Goal: Information Seeking & Learning: Find specific fact

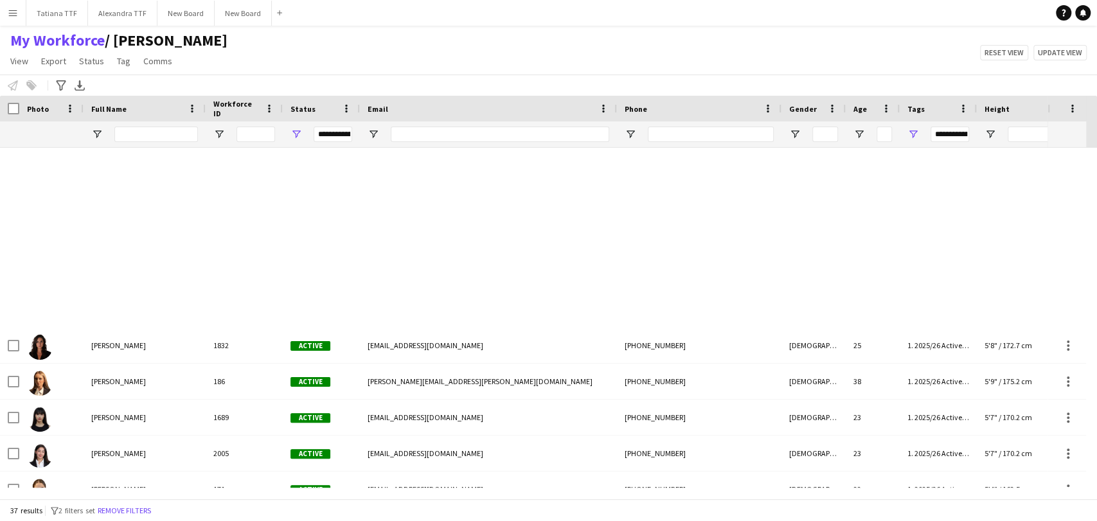
scroll to position [571, 0]
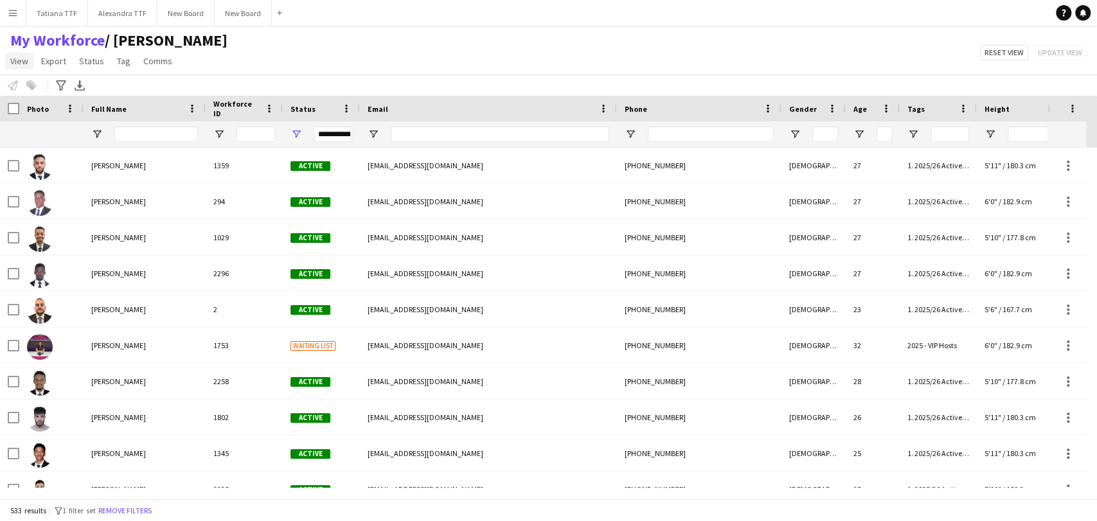
click at [19, 55] on span "View" at bounding box center [19, 61] width 18 height 12
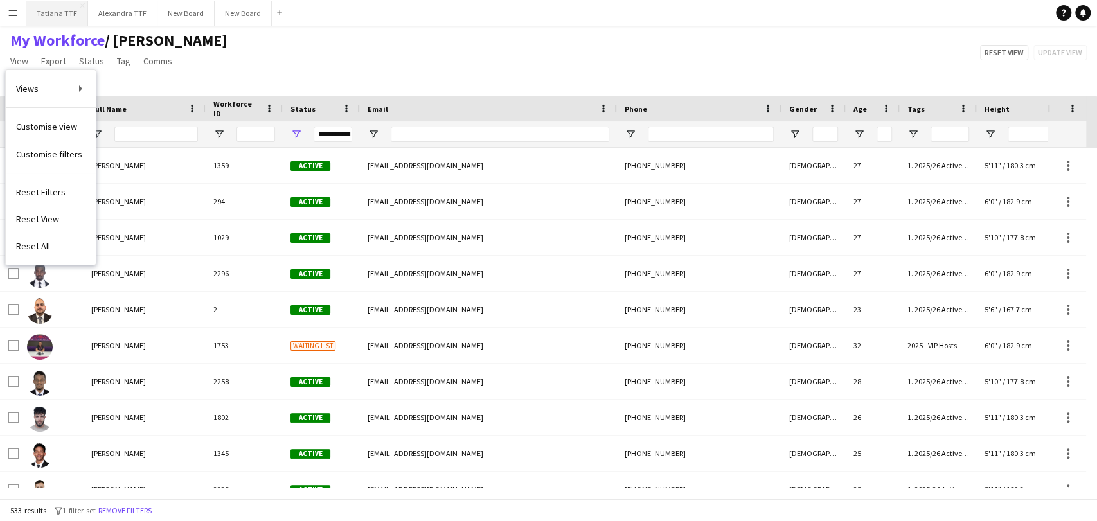
click at [57, 17] on button "Tatiana TTF Close" at bounding box center [57, 13] width 62 height 25
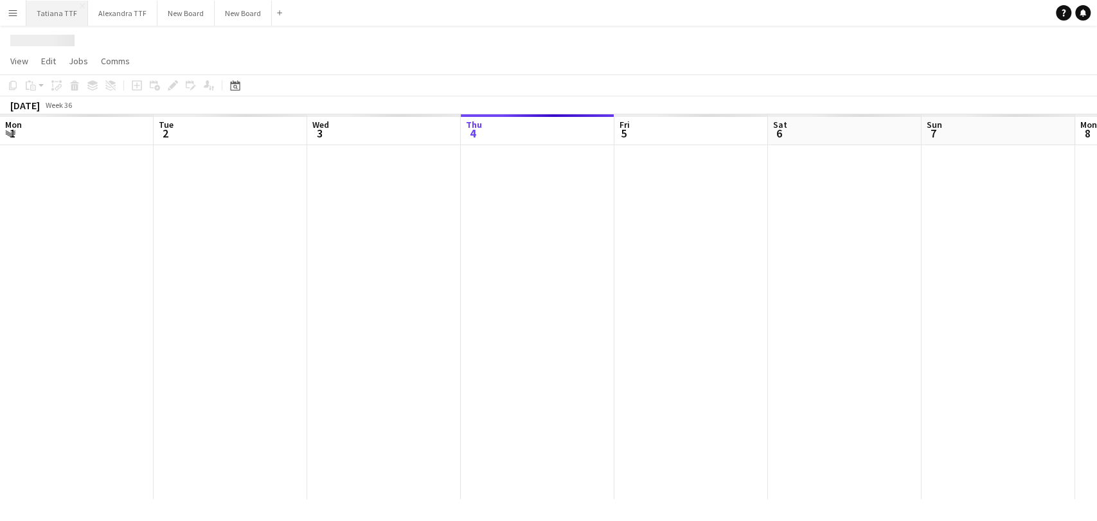
scroll to position [0, 307]
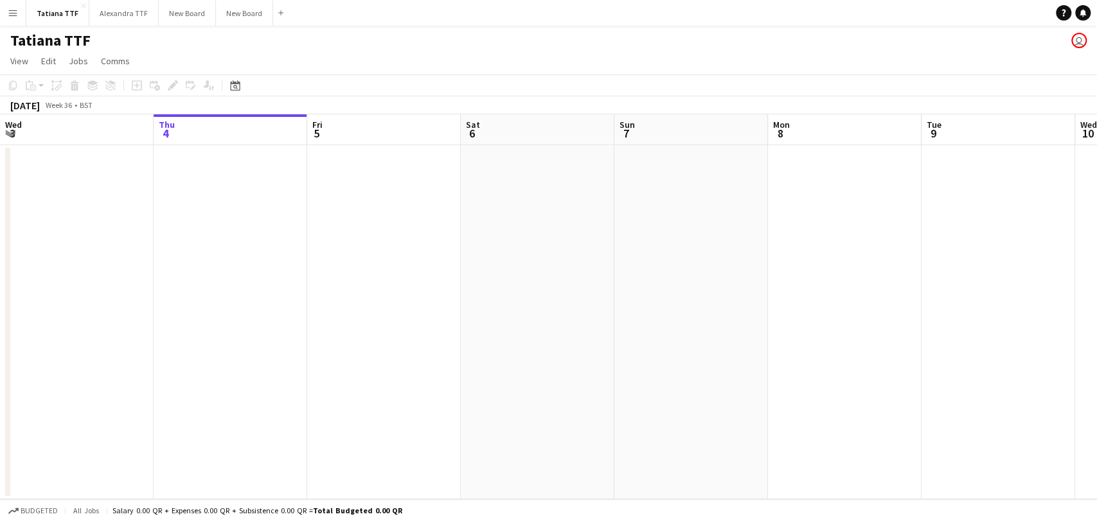
click at [1074, 48] on app-connected-clients "user" at bounding box center [1078, 40] width 15 height 15
click at [1078, 37] on app-user-avatar "user" at bounding box center [1078, 40] width 15 height 15
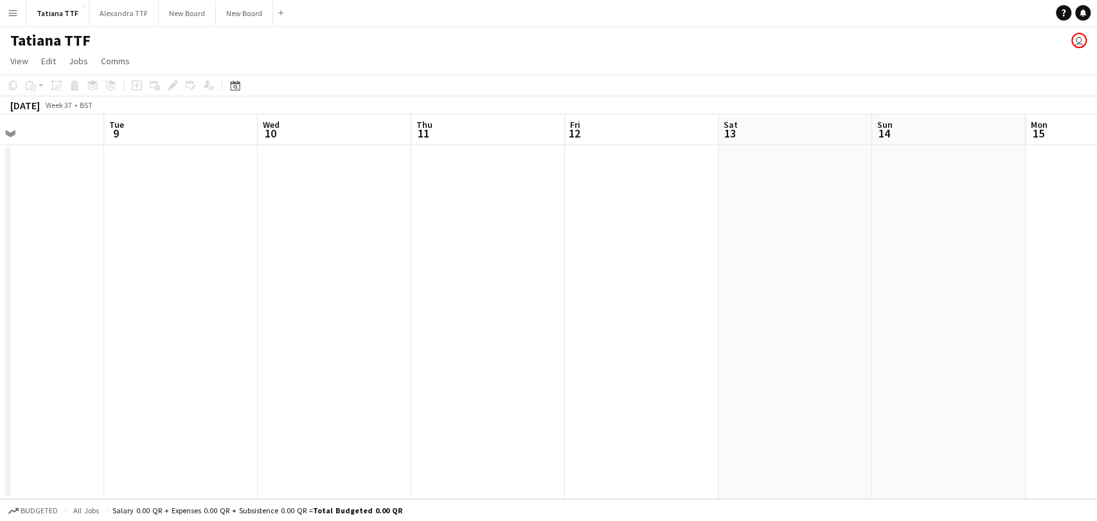
drag, startPoint x: 950, startPoint y: 303, endPoint x: 226, endPoint y: 361, distance: 726.5
click at [225, 362] on app-calendar-viewport "Fri 5 Sat 6 Sun 7 Mon 8 Tue 9 Wed 10 Thu 11 Fri 12 Sat 13 Sun 14 Mon 15 Tue 16 …" at bounding box center [548, 306] width 1097 height 385
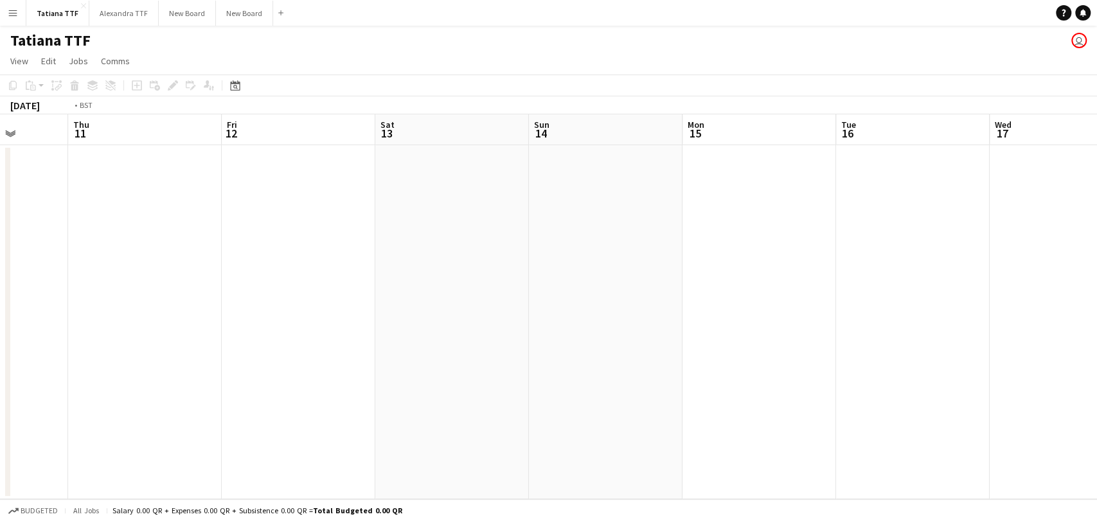
drag, startPoint x: 667, startPoint y: 346, endPoint x: 0, endPoint y: 368, distance: 667.4
click at [0, 368] on app-calendar-viewport "Mon 8 Tue 9 Wed 10 Thu 11 Fri 12 Sat 13 Sun 14 Mon 15 Tue 16 Wed 17 Thu 18 Fri …" at bounding box center [548, 306] width 1097 height 385
drag, startPoint x: 1096, startPoint y: 389, endPoint x: 271, endPoint y: 385, distance: 824.4
click at [0, 382] on app-calendar-viewport "Thu 18 Fri 19 Sat 20 Sun 21 Mon 22 Tue 23 Wed 24 Thu 25 Fri 26 Sat 27 Sun 28 Mo…" at bounding box center [548, 306] width 1097 height 385
drag, startPoint x: 567, startPoint y: 350, endPoint x: 58, endPoint y: 389, distance: 511.1
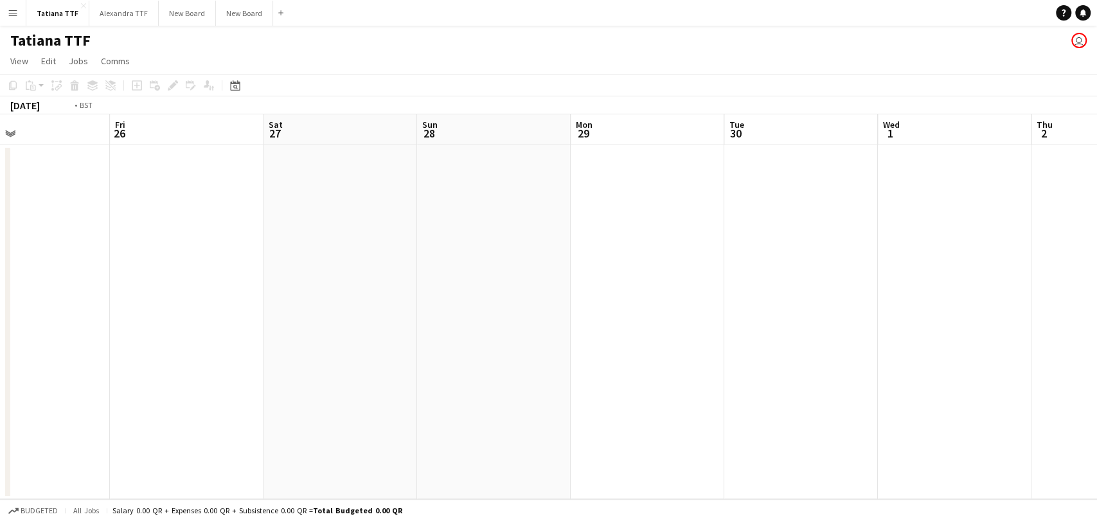
click at [0, 372] on app-calendar-viewport "Mon 22 Tue 23 Wed 24 Thu 25 Fri 26 Sat 27 Sun 28 Mon 29 Tue 30 Wed 1 Thu 2 Fri …" at bounding box center [548, 306] width 1097 height 385
drag, startPoint x: 997, startPoint y: 517, endPoint x: 0, endPoint y: 551, distance: 997.2
click at [0, 520] on html "Menu Boards Boards Boards All jobs Status Workforce Workforce My Workforce Recr…" at bounding box center [548, 260] width 1097 height 521
drag, startPoint x: 807, startPoint y: 332, endPoint x: 26, endPoint y: 409, distance: 785.2
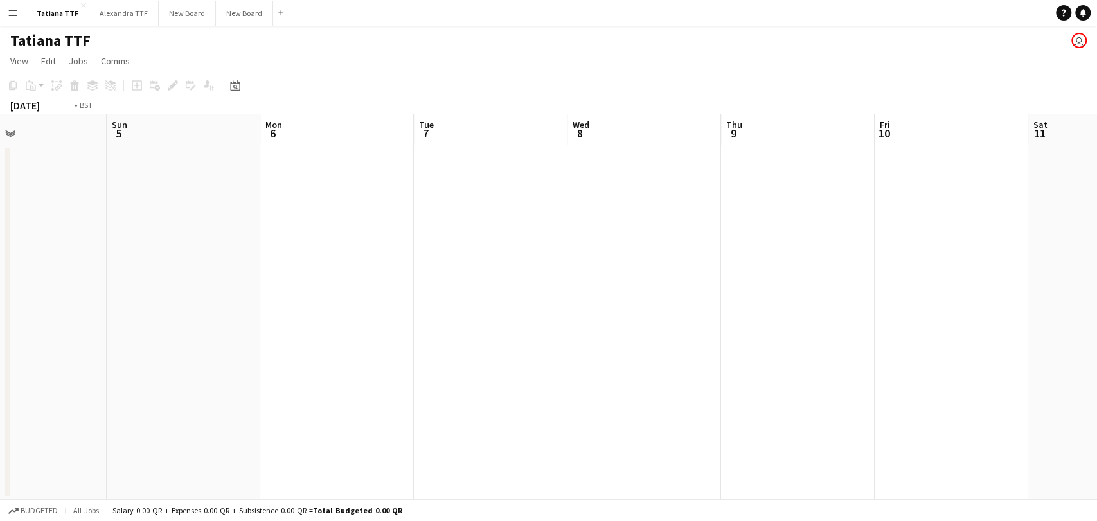
click at [12, 409] on app-calendar-viewport "Thu 2 Fri 3 Sat 4 Sun 5 Mon 6 Tue 7 Wed 8 Thu 9 Fri 10 Sat 11 Sun 12 Mon 13 Tue…" at bounding box center [548, 306] width 1097 height 385
drag, startPoint x: 1044, startPoint y: 405, endPoint x: 116, endPoint y: 453, distance: 929.7
click at [102, 454] on app-calendar-viewport "Wed 8 Thu 9 Fri 10 Sat 11 Sun 12 Mon 13 Tue 14 Wed 15 Thu 16 Fri 17 Sat 18 Sun …" at bounding box center [548, 306] width 1097 height 385
drag, startPoint x: 734, startPoint y: 434, endPoint x: 0, endPoint y: 467, distance: 734.6
click at [0, 467] on app-calendar-viewport "Thu 16 Fri 17 Sat 18 Sun 19 Mon 20 Tue 21 Wed 22 Thu 23 Fri 24 Sat 25 Sun 26 Mo…" at bounding box center [548, 306] width 1097 height 385
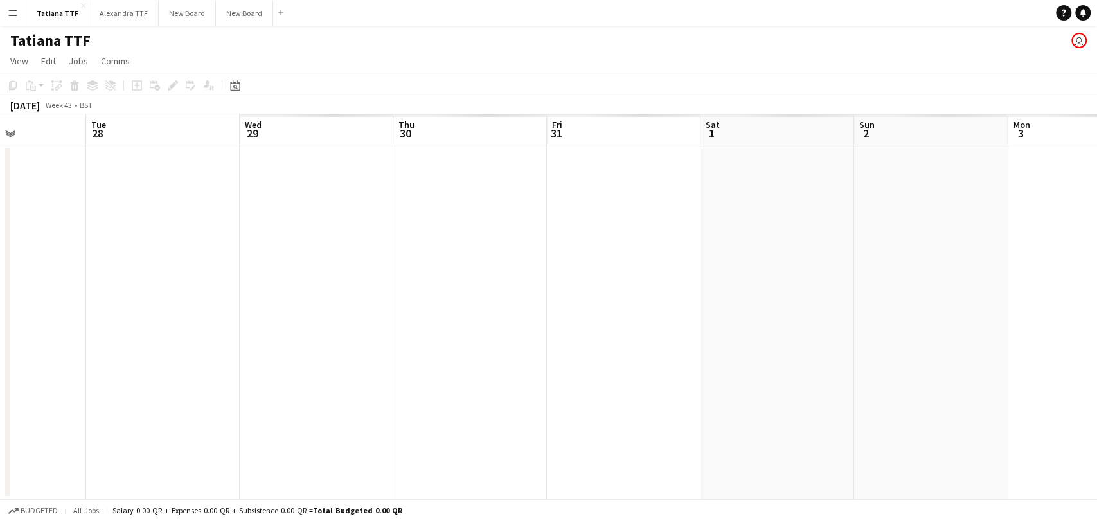
drag, startPoint x: 1067, startPoint y: 295, endPoint x: 1, endPoint y: 354, distance: 1067.7
click at [0, 355] on app-calendar-viewport "Thu 23 Fri 24 Sat 25 Sun 26 Mon 27 Tue 28 Wed 29 Thu 30 Fri 31 Sat 1 Sun 2 Mon …" at bounding box center [548, 306] width 1097 height 385
drag, startPoint x: 1049, startPoint y: 318, endPoint x: 272, endPoint y: 378, distance: 779.9
click at [261, 373] on app-calendar-viewport "Thu 23 Fri 24 Sat 25 Sun 26 Mon 27 Tue 28 Wed 29 Thu 30 Fri 31 Sat 1 Sun 2 Mon …" at bounding box center [548, 306] width 1097 height 385
drag, startPoint x: 853, startPoint y: 347, endPoint x: 87, endPoint y: 357, distance: 766.7
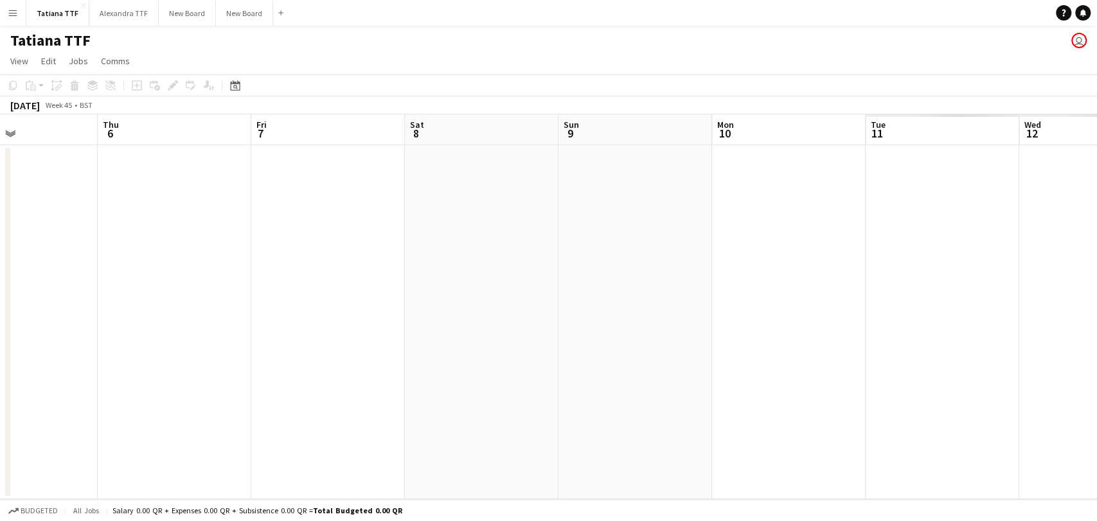
click at [39, 353] on app-calendar-viewport "Sun 2 Mon 3 Tue 4 Wed 5 Thu 6 Fri 7 Sat 8 Sun 9 Mon 10 Tue 11 Wed 12 Thu 13 Fri…" at bounding box center [548, 306] width 1097 height 385
drag, startPoint x: 1062, startPoint y: 274, endPoint x: 459, endPoint y: 315, distance: 604.1
click at [0, 305] on app-calendar-viewport "Mon 10 Tue 11 Wed 12 Thu 13 Fri 14 Sat 15 Sun 16 Mon 17 Tue 18 Wed 19 Thu 20 Fr…" at bounding box center [548, 306] width 1097 height 385
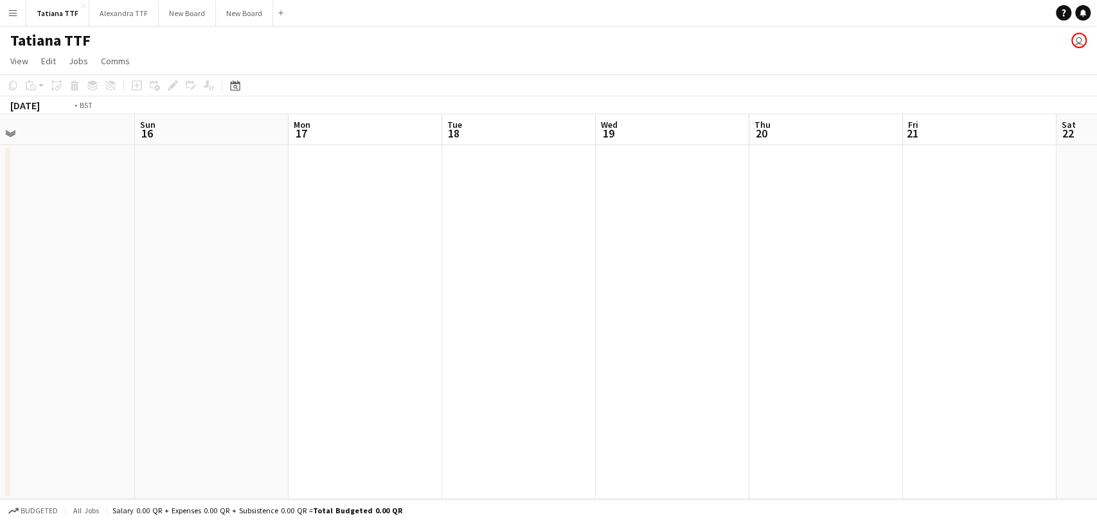
drag, startPoint x: 973, startPoint y: 275, endPoint x: 108, endPoint y: 326, distance: 866.4
click at [10, 312] on div "Wed 12 Thu 13 Fri 14 Sat 15 Sun 16 Mon 17 Tue 18 Wed 19 Thu 20 Fri 21 Sat 22 Su…" at bounding box center [548, 306] width 1097 height 385
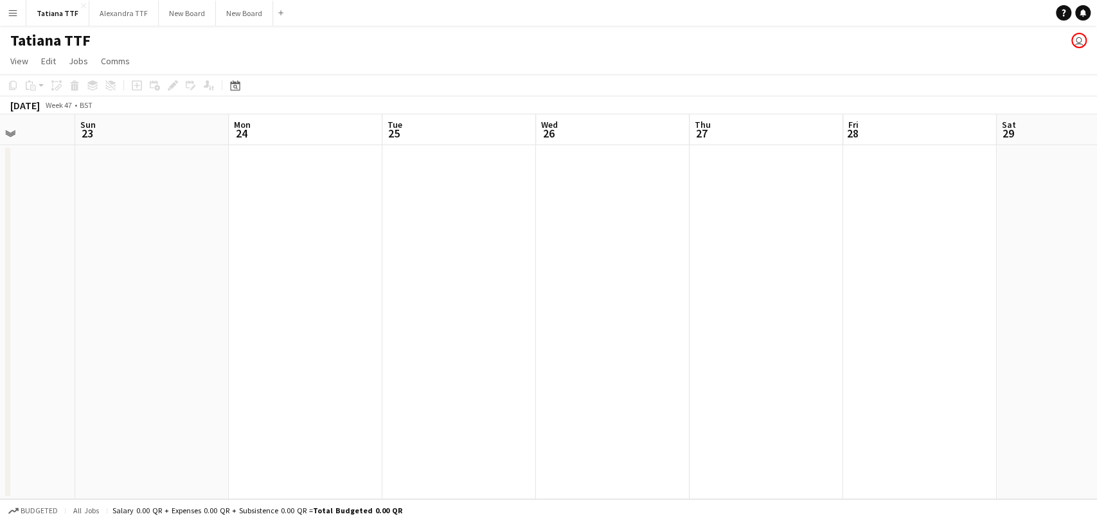
drag, startPoint x: 503, startPoint y: 335, endPoint x: 0, endPoint y: 341, distance: 503.2
click at [0, 341] on app-calendar-viewport "Thu 20 Fri 21 Sat 22 Sun 23 Mon 24 Tue 25 Wed 26 Thu 27 Fri 28 Sat 29 Sun 30 Mo…" at bounding box center [548, 306] width 1097 height 385
drag, startPoint x: 324, startPoint y: 320, endPoint x: 74, endPoint y: 360, distance: 253.1
click at [0, 344] on app-calendar-viewport "Sat 22 Sun 23 Mon 24 Tue 25 Wed 26 Thu 27 Fri 28 Sat 29 Sun 30 Mon 1 Tue 2 Wed …" at bounding box center [548, 306] width 1097 height 385
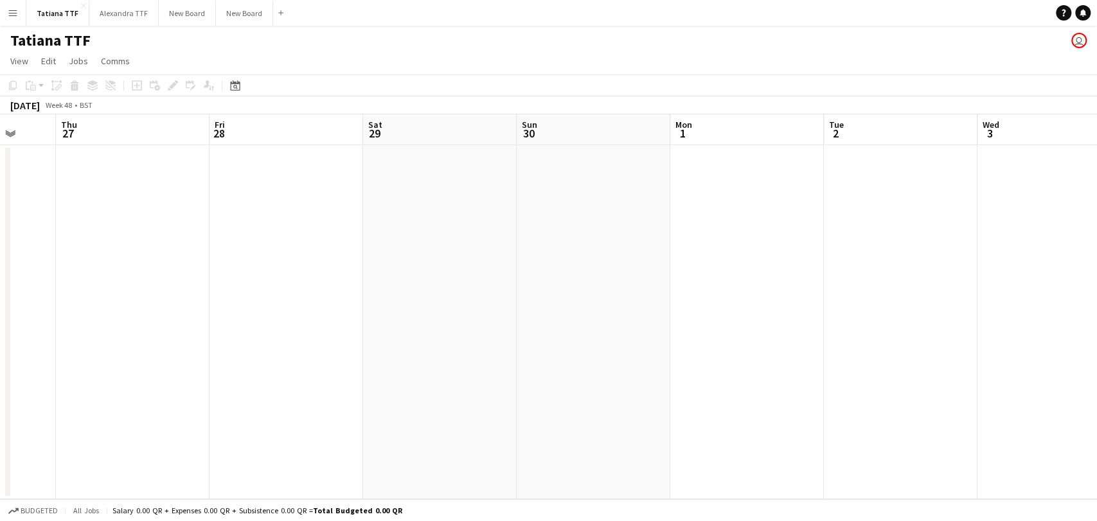
drag, startPoint x: 0, startPoint y: 322, endPoint x: 0, endPoint y: 413, distance: 90.6
click at [0, 409] on app-calendar-viewport "Mon 24 Tue 25 Wed 26 Thu 27 Fri 28 Sat 29 Sun 30 Mon 1 Tue 2 Wed 3 Thu 4 Fri 5 …" at bounding box center [548, 306] width 1097 height 385
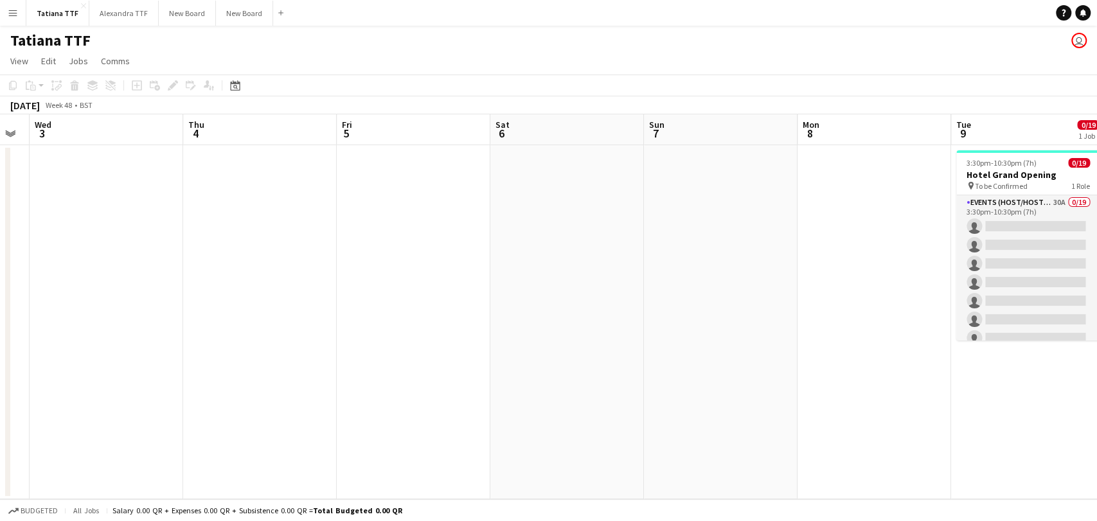
drag, startPoint x: 425, startPoint y: 302, endPoint x: 502, endPoint y: 422, distance: 141.9
click at [17, 431] on app-calendar-viewport "Sat 29 Sun 30 Mon 1 Tue 2 Wed 3 Thu 4 Fri 5 Sat 6 Sun 7 Mon 8 Tue 9 0/19 1 Job …" at bounding box center [548, 306] width 1097 height 385
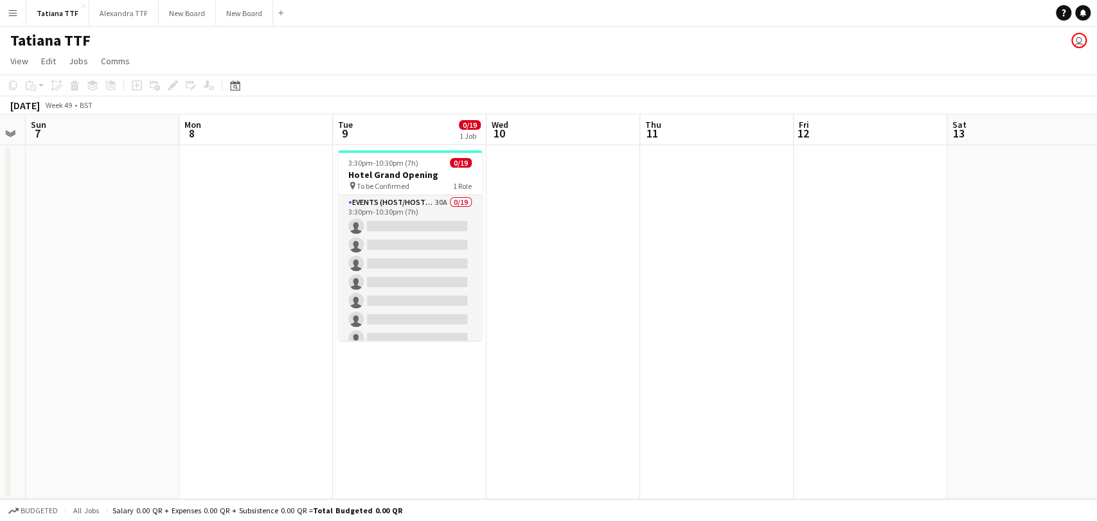
scroll to position [0, 629]
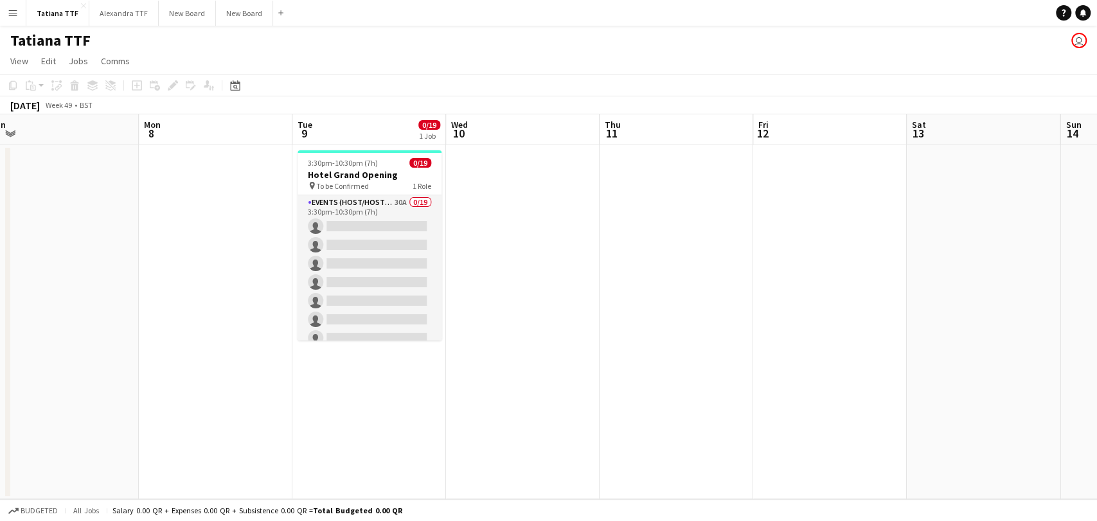
drag, startPoint x: 573, startPoint y: 242, endPoint x: 138, endPoint y: 288, distance: 437.5
click at [138, 288] on app-calendar-viewport "Wed 3 Thu 4 Fri 5 Sat 6 Sun 7 Mon 8 Tue 9 0/19 1 Job Wed 10 Thu 11 Fri 12 Sat 1…" at bounding box center [548, 306] width 1097 height 385
click at [405, 178] on h3 "Hotel Grand Opening" at bounding box center [370, 175] width 144 height 12
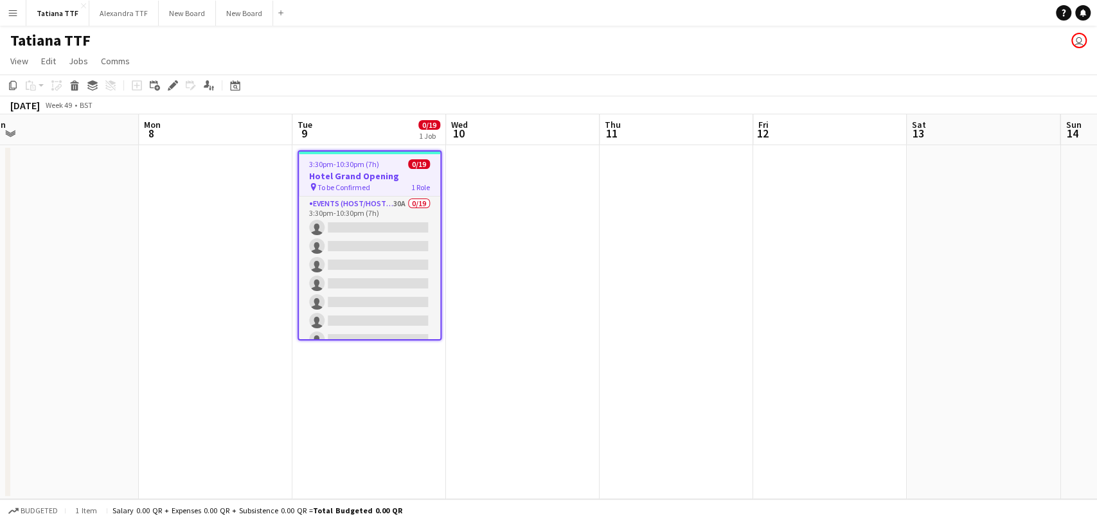
click at [418, 162] on span "0/19" at bounding box center [419, 164] width 22 height 10
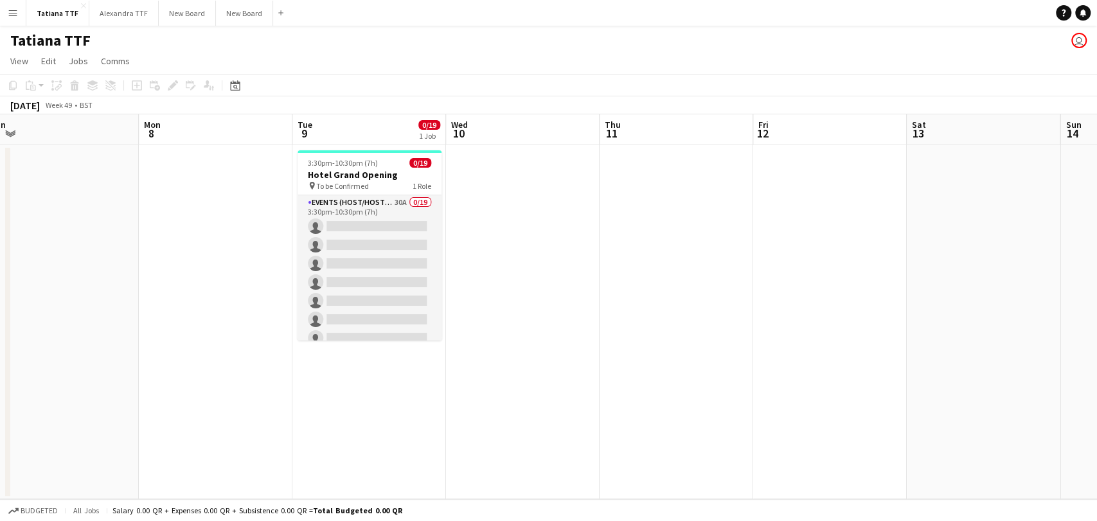
click at [426, 129] on span "0/19" at bounding box center [429, 125] width 22 height 10
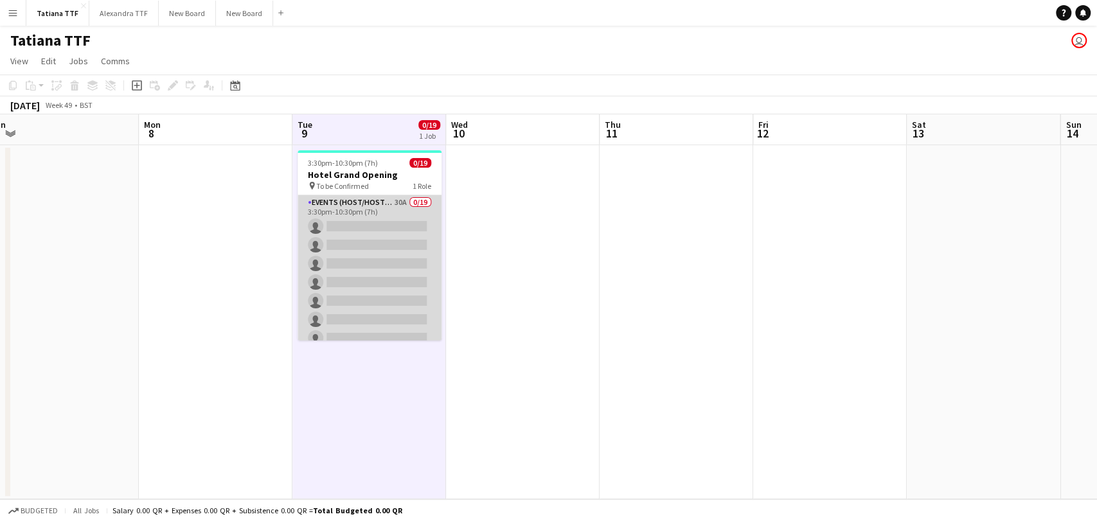
click at [368, 231] on app-card-role "Events (Host/Hostess) 30A 0/19 3:30pm-10:30pm (7h) single-neutral-actions singl…" at bounding box center [370, 384] width 144 height 379
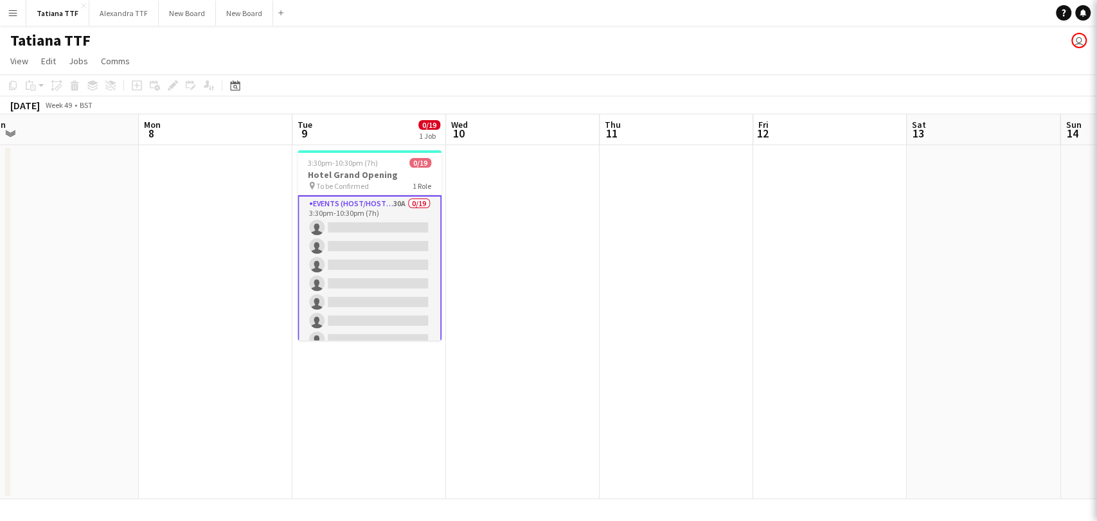
click at [368, 231] on app-card-role "Events (Host/Hostess) 30A 0/19 3:30pm-10:30pm (7h) single-neutral-actions singl…" at bounding box center [370, 386] width 144 height 382
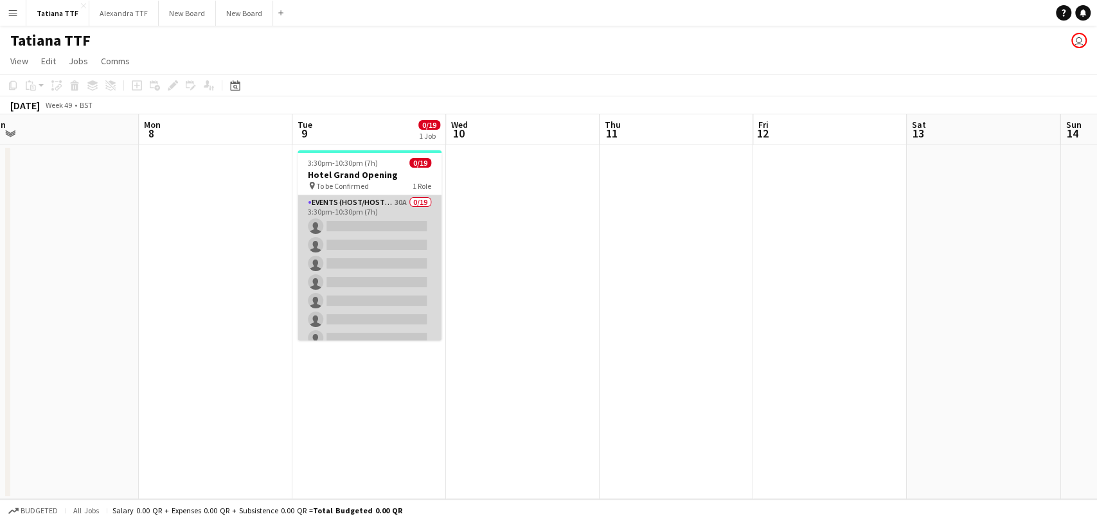
click at [368, 231] on app-card-role "Events (Host/Hostess) 30A 0/19 3:30pm-10:30pm (7h) single-neutral-actions singl…" at bounding box center [370, 384] width 144 height 379
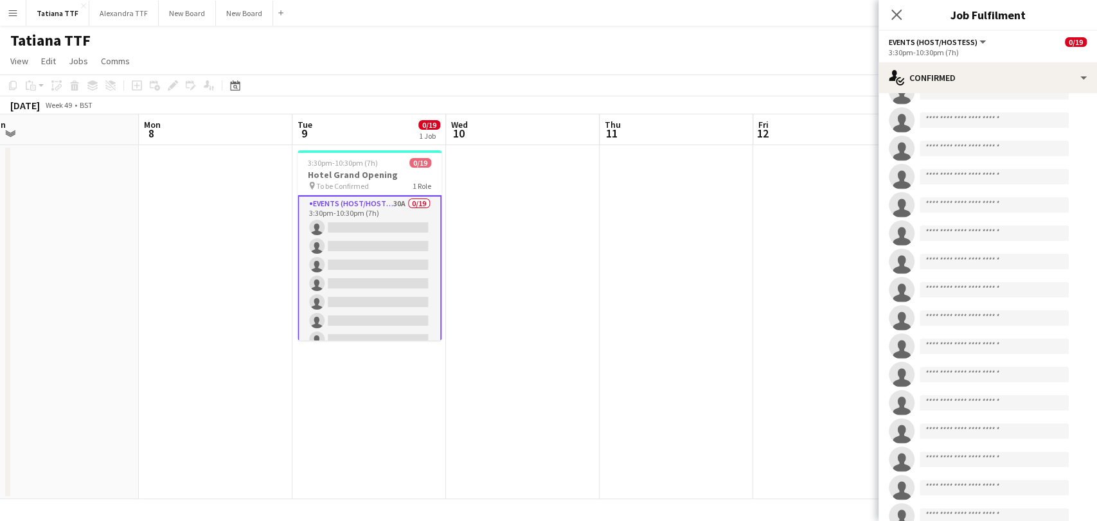
scroll to position [0, 0]
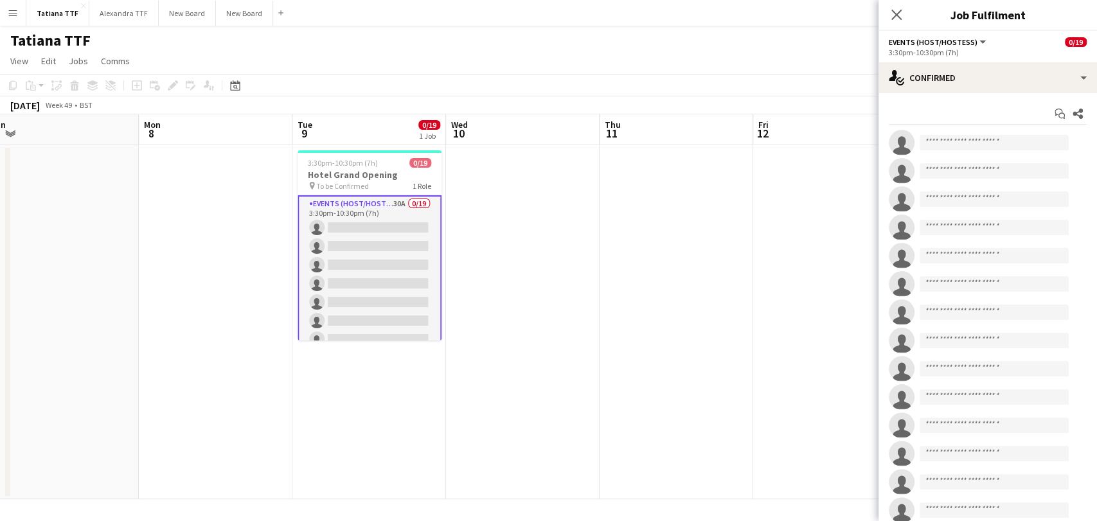
click at [565, 229] on app-date-cell at bounding box center [523, 322] width 154 height 354
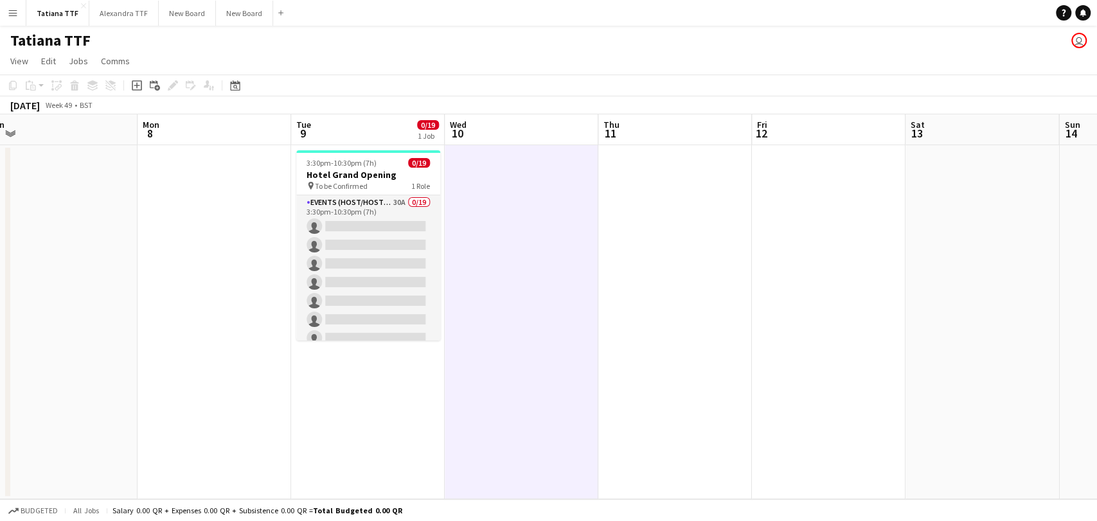
click at [1, 19] on button "Menu" at bounding box center [13, 13] width 26 height 26
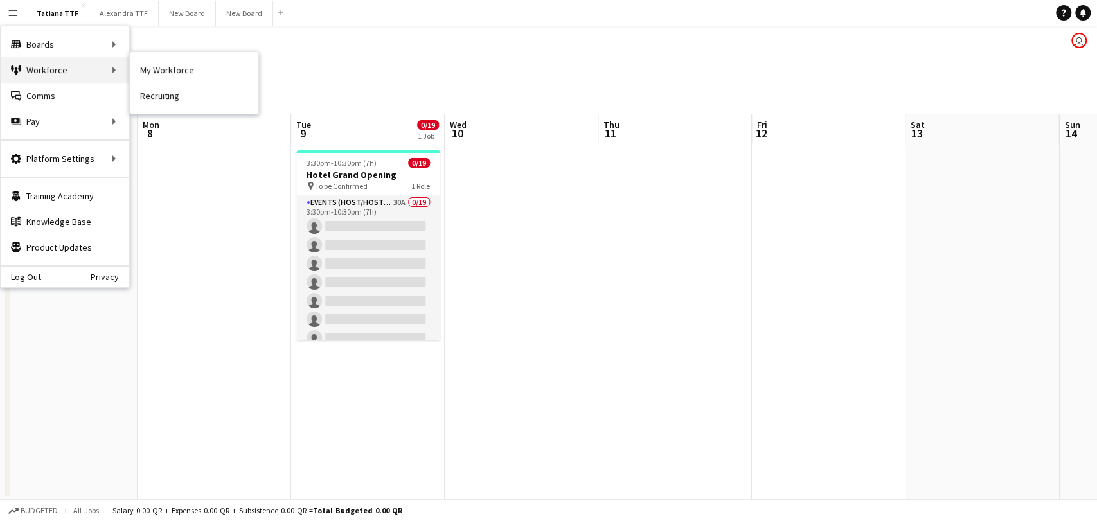
click at [42, 67] on div "Workforce Workforce" at bounding box center [65, 70] width 129 height 26
click at [176, 68] on link "My Workforce" at bounding box center [194, 70] width 129 height 26
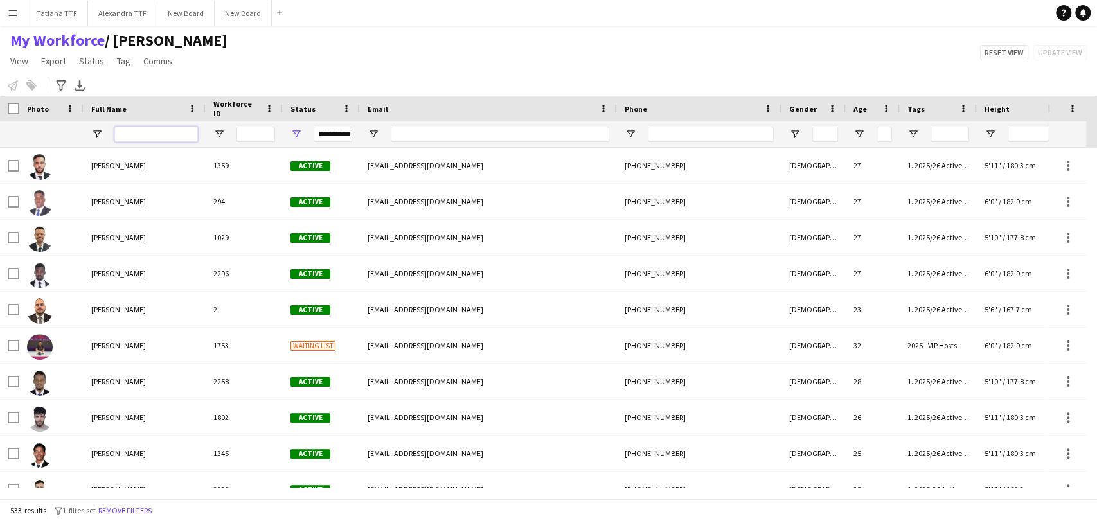
click at [177, 138] on input "Full Name Filter Input" at bounding box center [156, 134] width 84 height 15
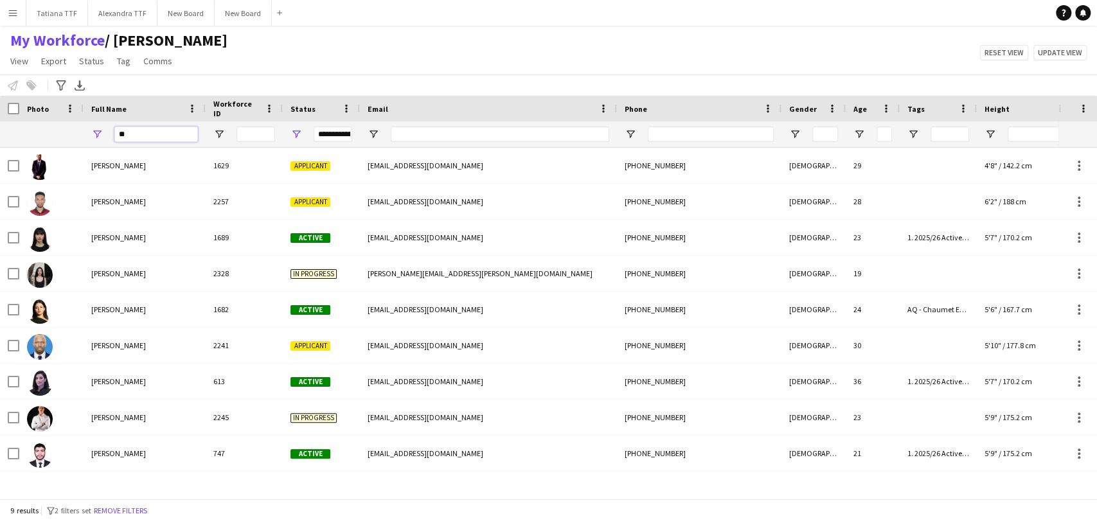
type input "*"
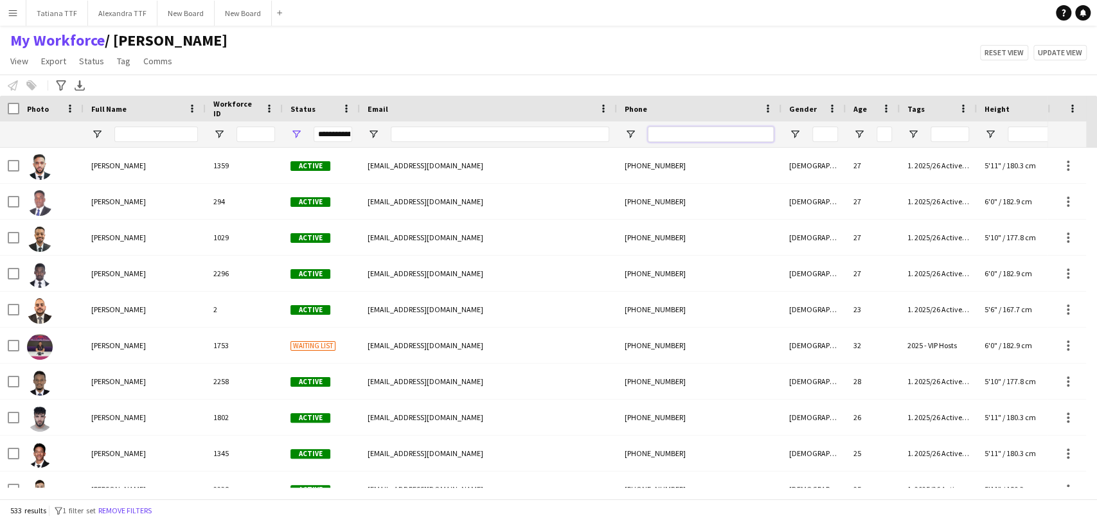
click at [691, 138] on input "Phone Filter Input" at bounding box center [711, 134] width 126 height 15
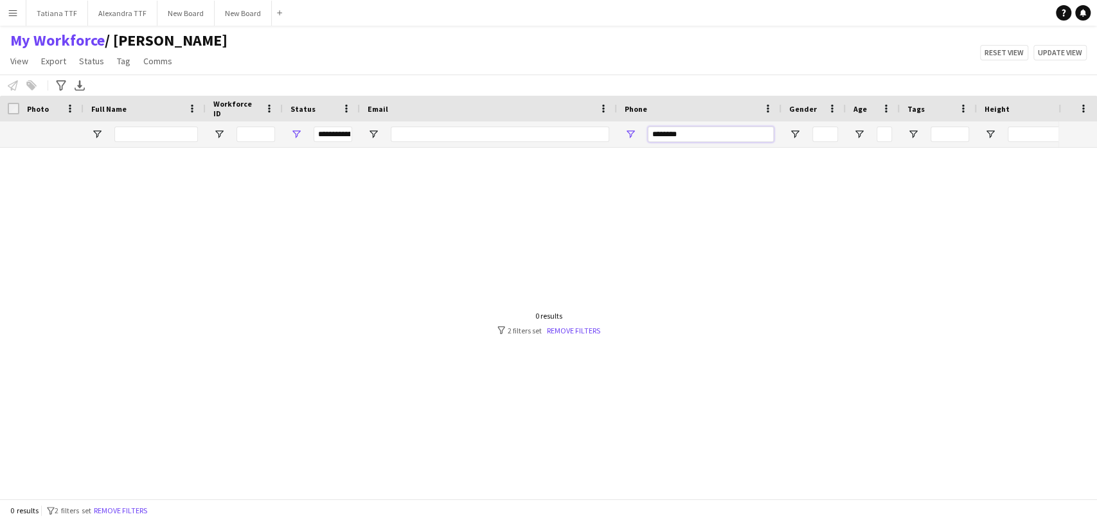
type input "********"
click at [297, 131] on span "Open Filter Menu" at bounding box center [296, 135] width 12 height 12
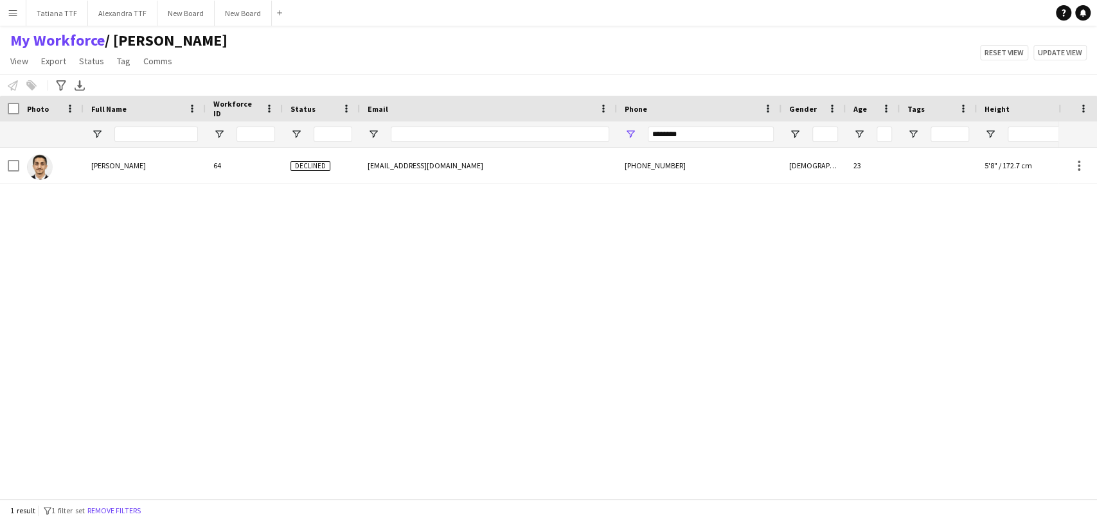
click at [537, 265] on div "[PERSON_NAME] 64 Declined [EMAIL_ADDRESS][DOMAIN_NAME] [PHONE_NUMBER] [DEMOGRAP…" at bounding box center [529, 318] width 1058 height 340
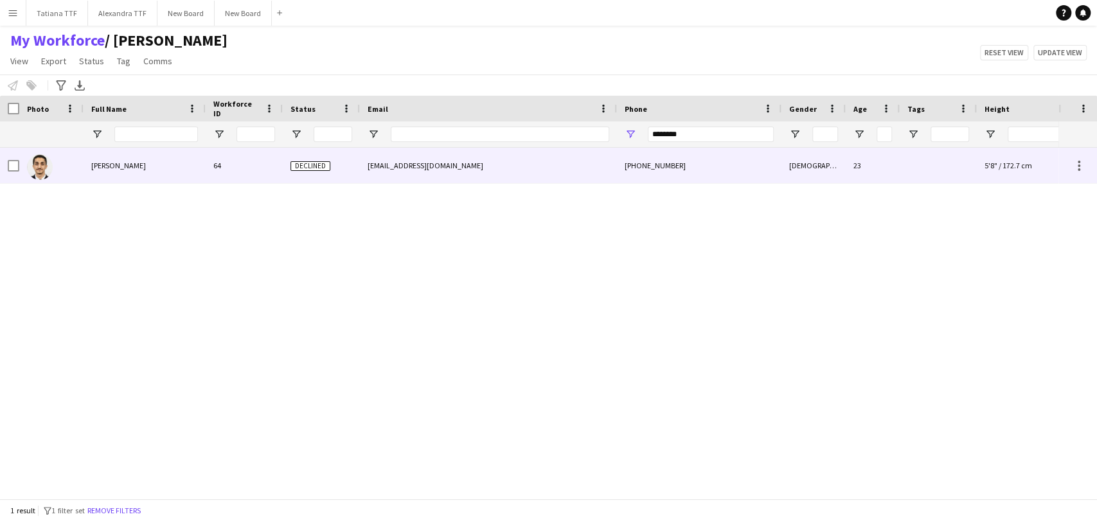
click at [42, 168] on img at bounding box center [40, 167] width 26 height 26
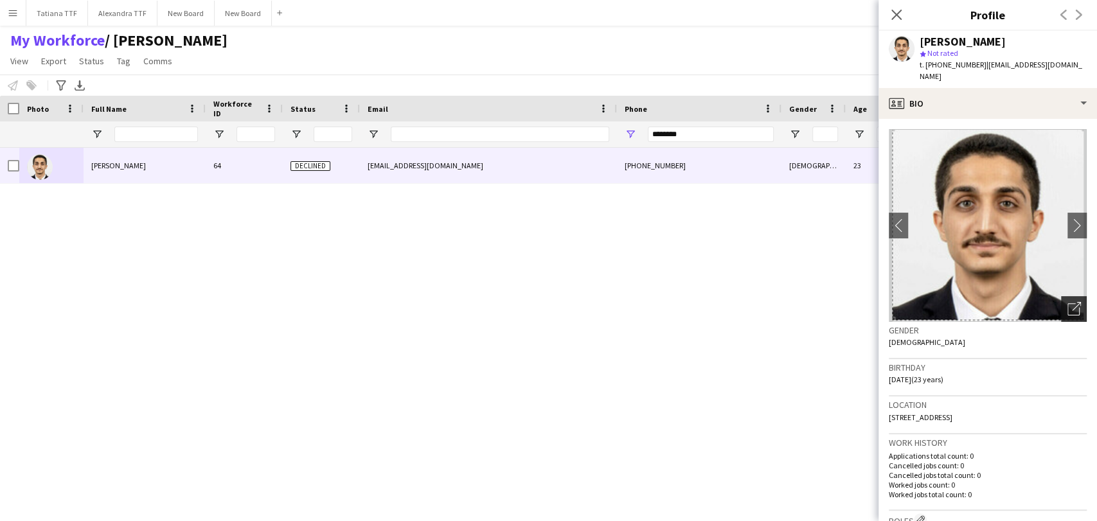
click at [1067, 302] on icon "Open photos pop-in" at bounding box center [1073, 308] width 13 height 13
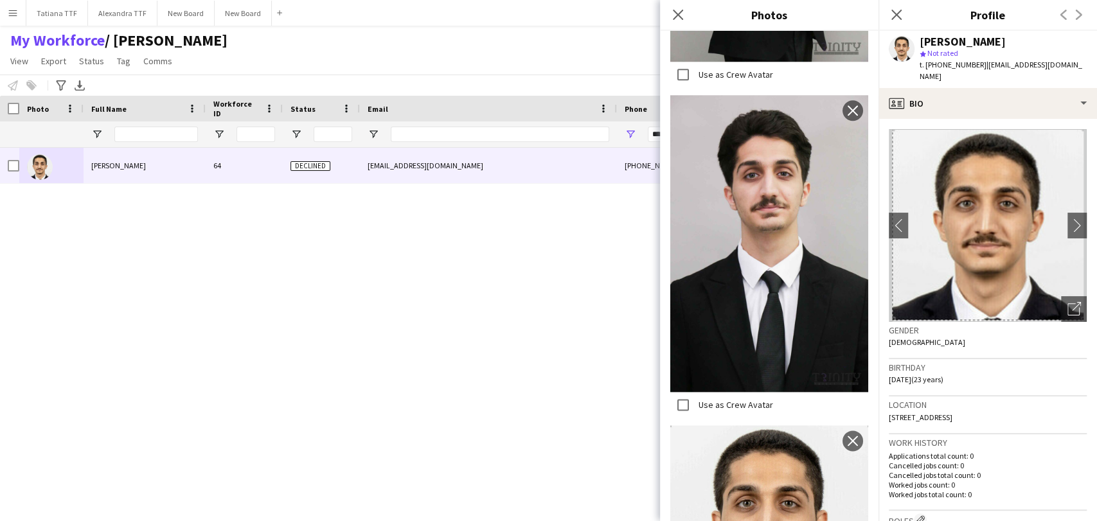
scroll to position [943, 0]
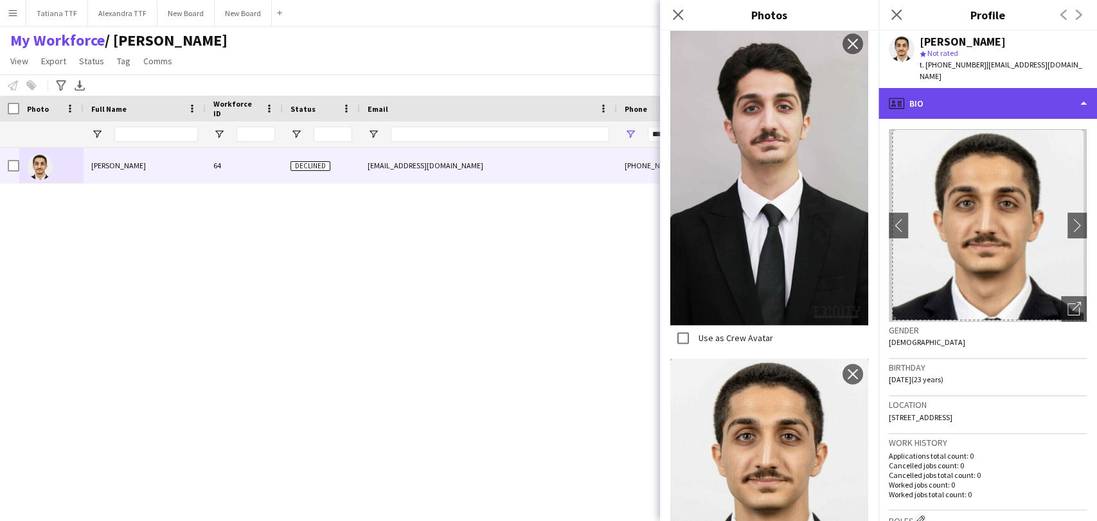
click at [988, 104] on div "profile Bio" at bounding box center [987, 103] width 218 height 31
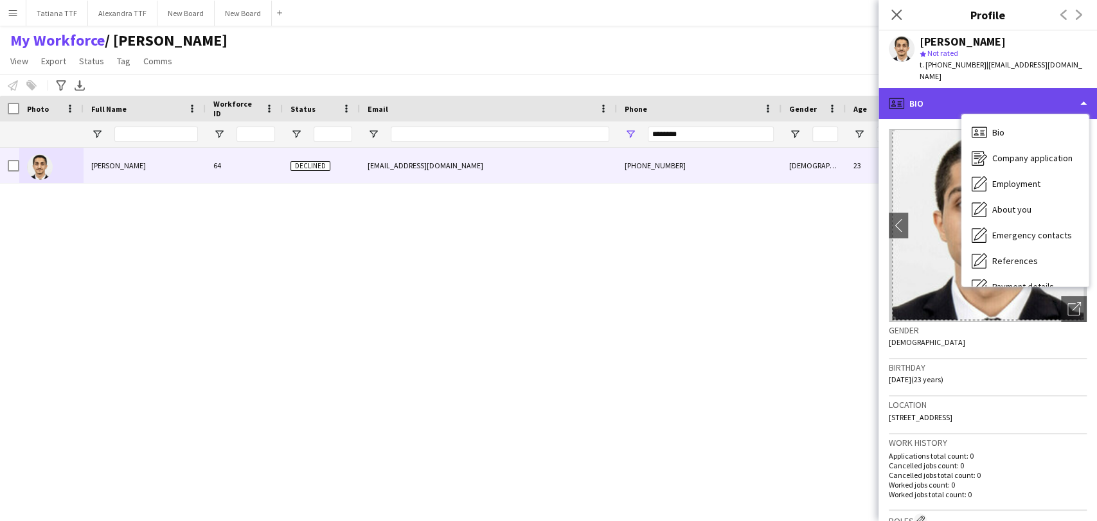
click at [950, 88] on div "profile Bio" at bounding box center [987, 103] width 218 height 31
